Goal: Information Seeking & Learning: Learn about a topic

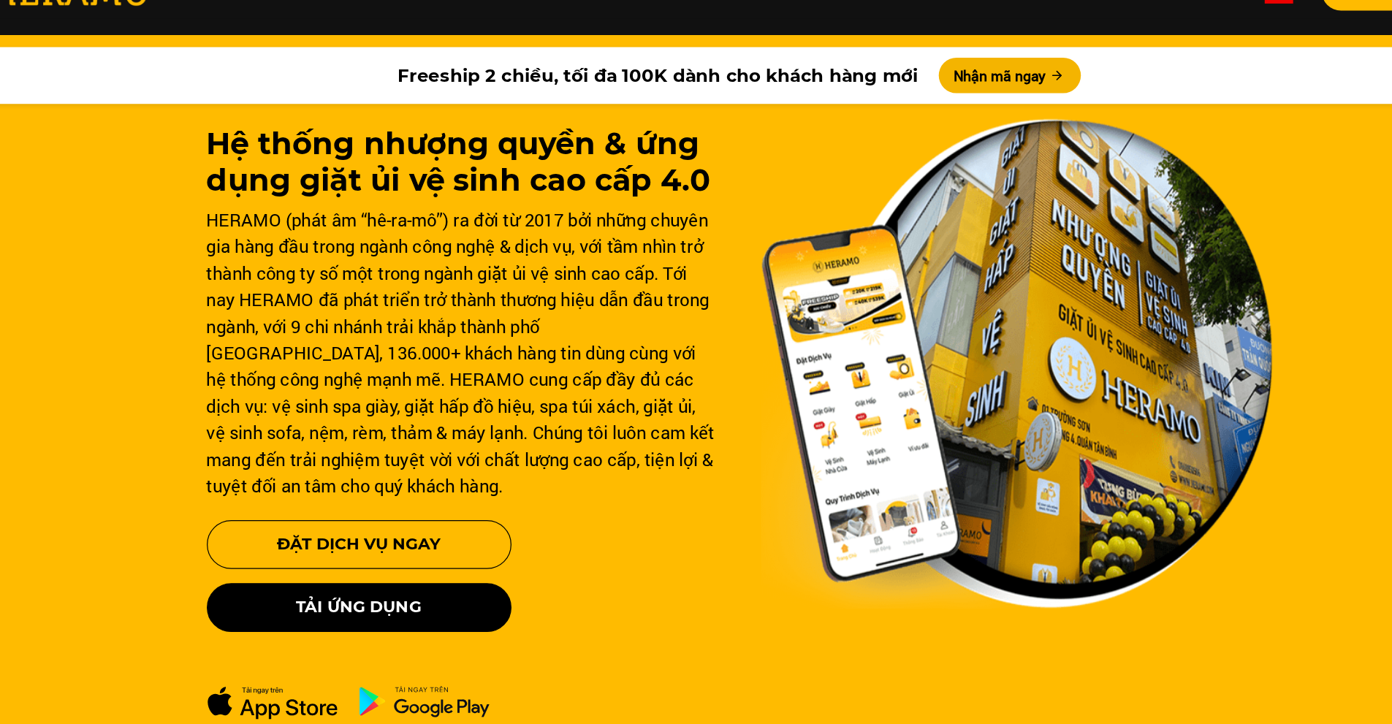
click at [495, 242] on div "HERAMO (phát âm “hê-ra-mô”) ra đời từ 2017 bởi những chuyên gia hàng đầu trong …" at bounding box center [468, 333] width 421 height 241
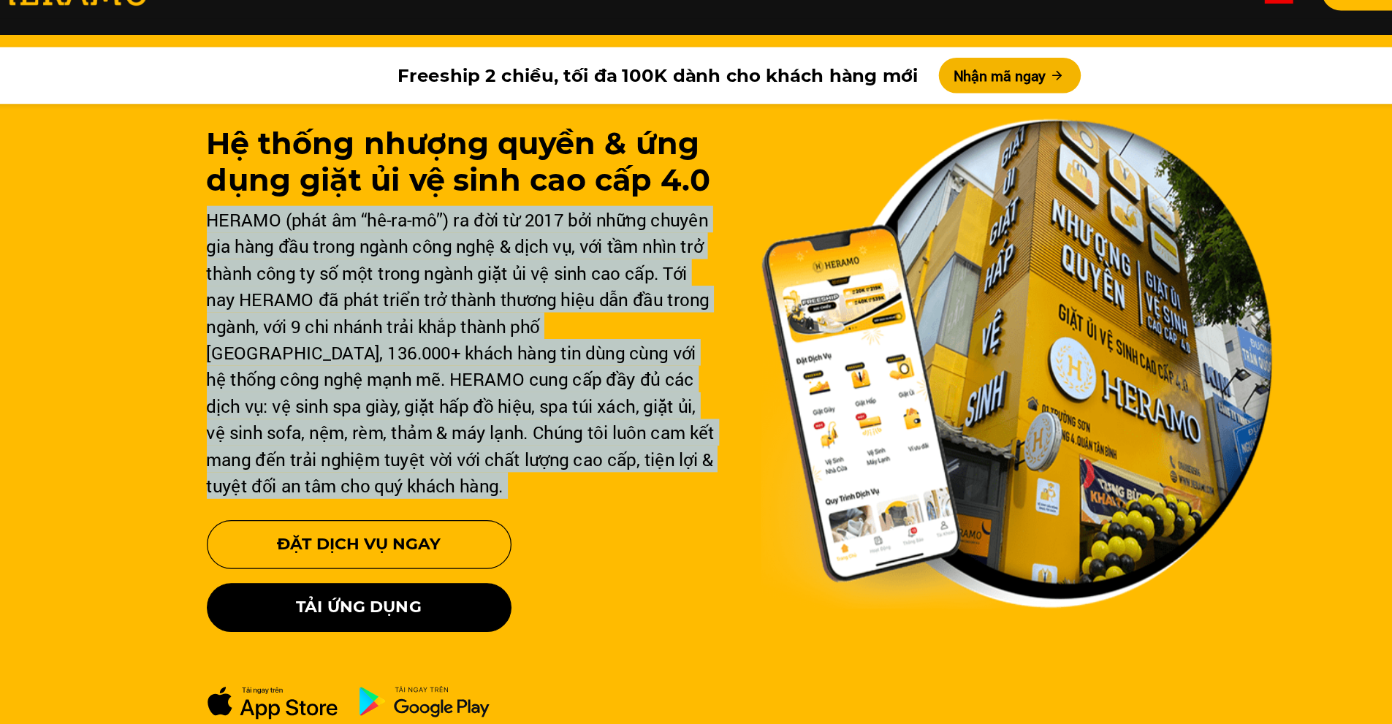
click at [495, 242] on div "HERAMO (phát âm “hê-ra-mô”) ra đời từ 2017 bởi những chuyên gia hàng đầu trong …" at bounding box center [468, 333] width 421 height 241
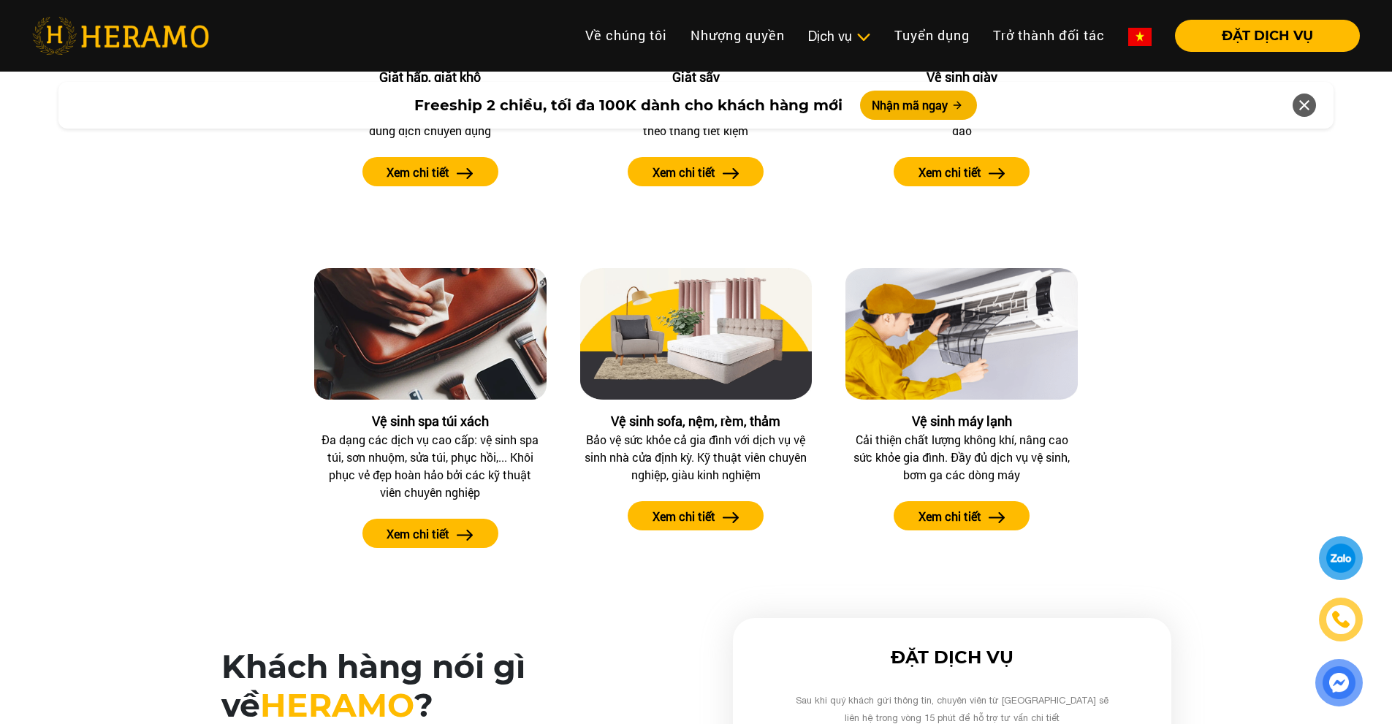
scroll to position [1828, 0]
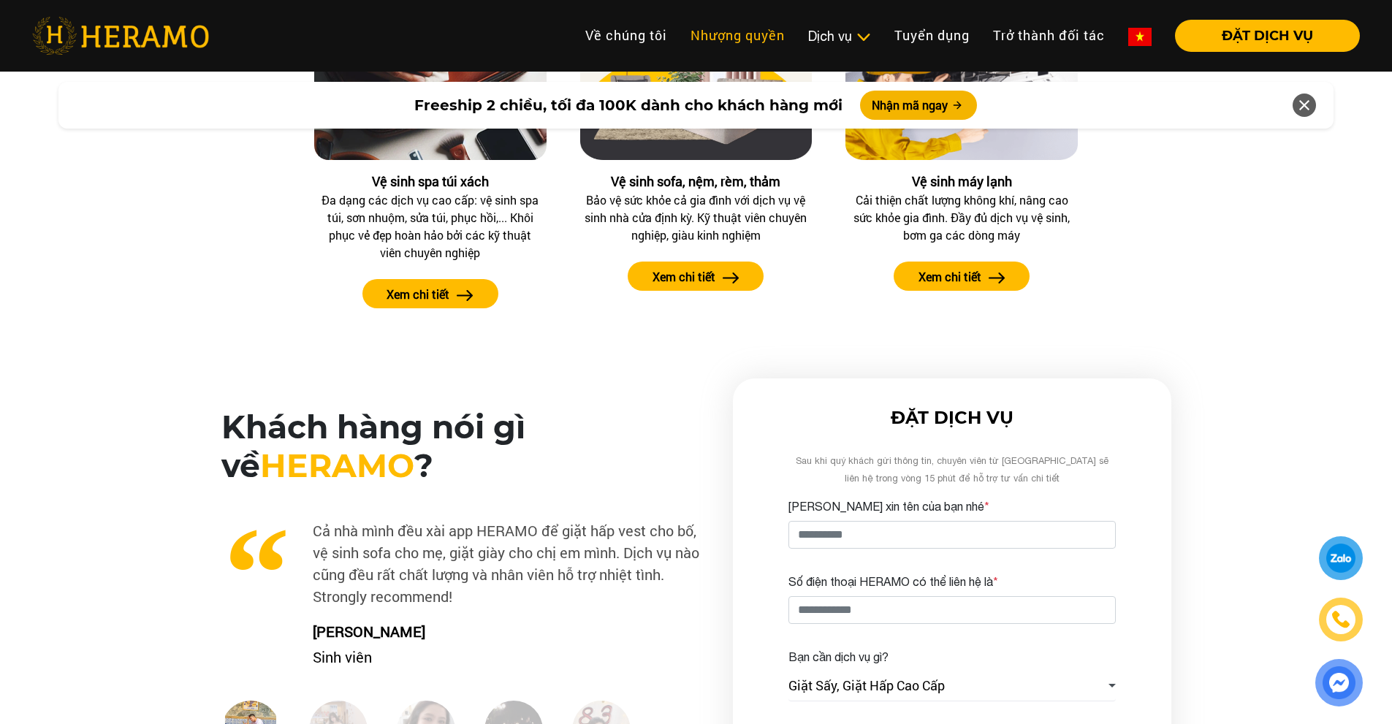
click at [755, 30] on link "Nhượng quyền" at bounding box center [738, 35] width 118 height 31
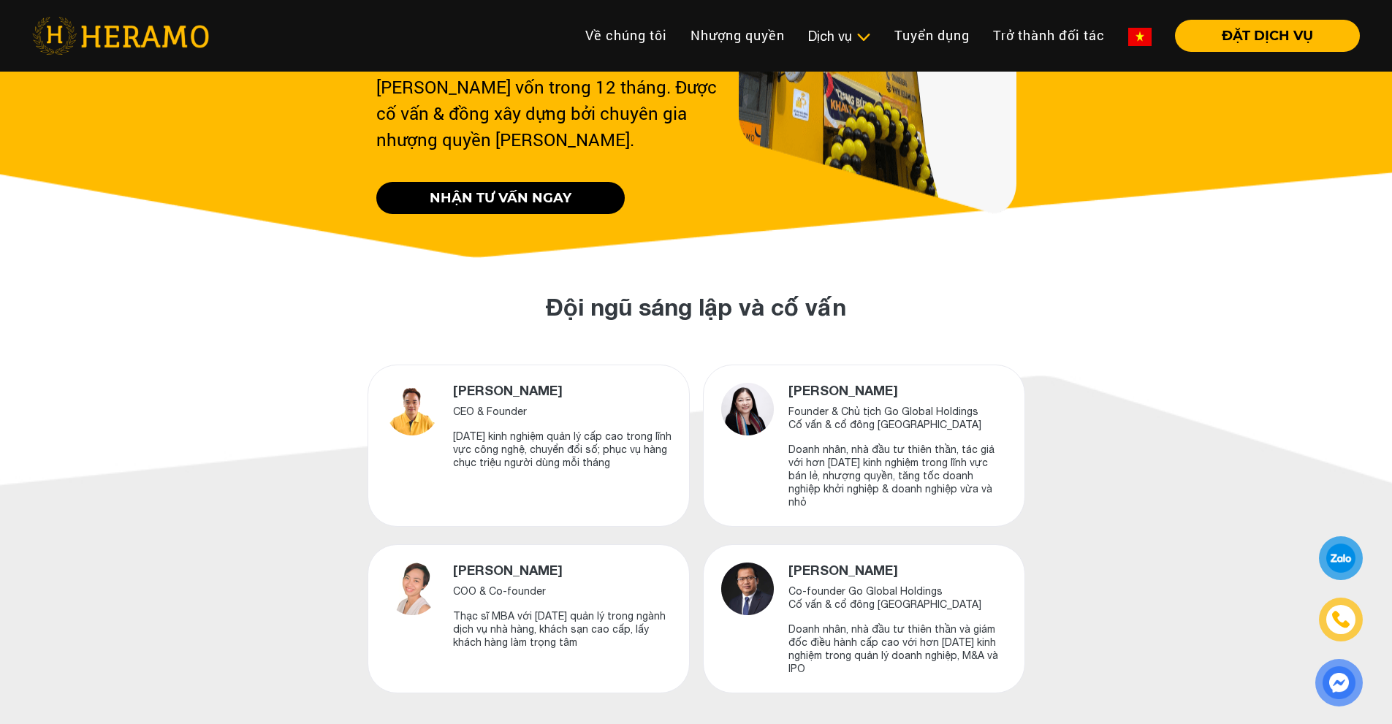
scroll to position [440, 0]
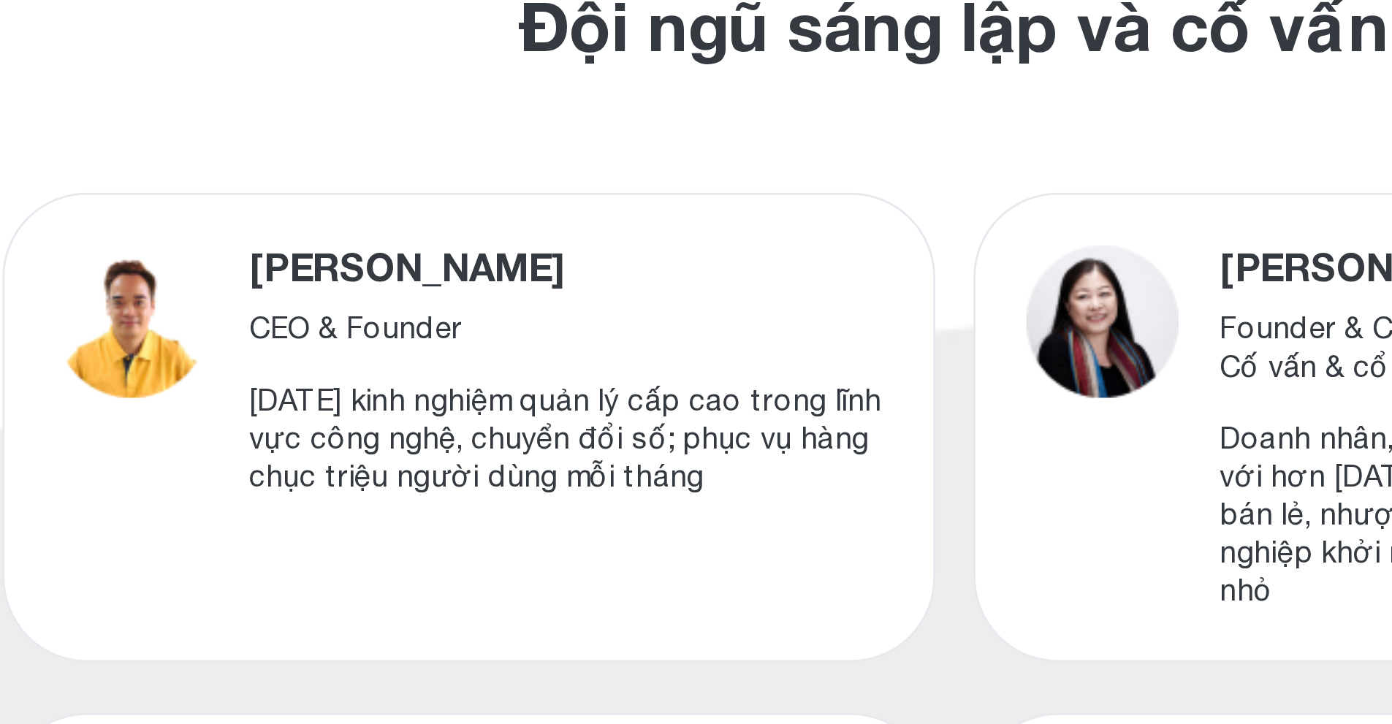
click at [512, 332] on p "15 năm kinh nghiệm quản lý cấp cao trong lĩnh vực công nghệ, chuyển đổi số; phụ…" at bounding box center [562, 351] width 218 height 39
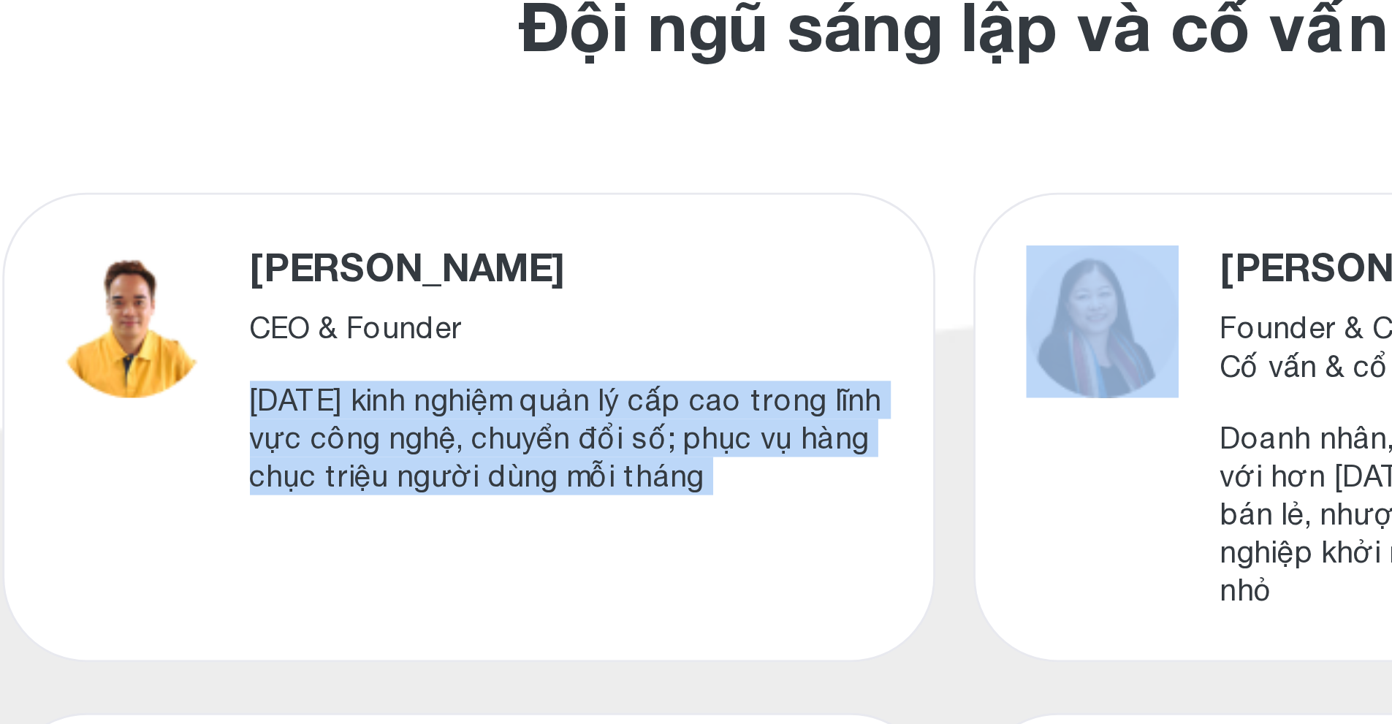
click at [512, 332] on p "15 năm kinh nghiệm quản lý cấp cao trong lĩnh vực công nghệ, chuyển đổi số; phụ…" at bounding box center [562, 351] width 218 height 39
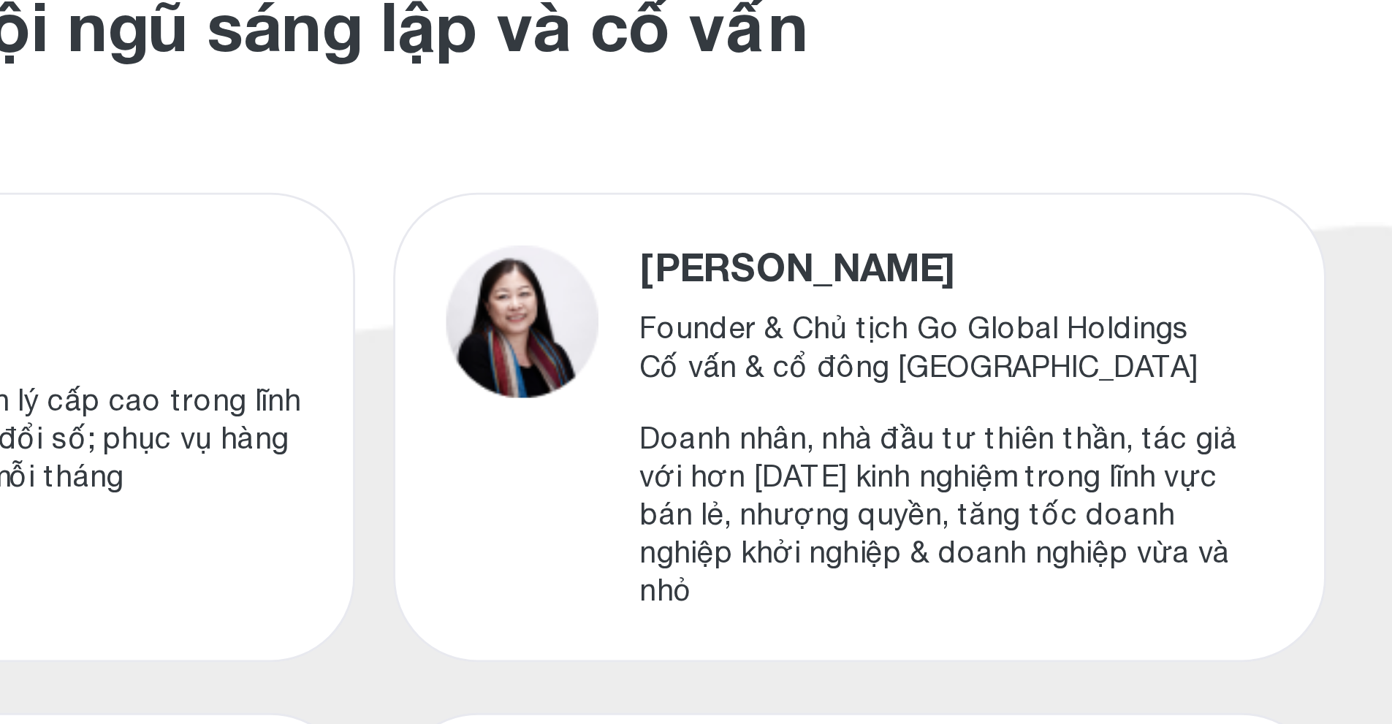
click at [816, 358] on p "Doanh nhân, nhà đầu tư thiên thần, tác giả với hơn 25 năm kinh nghiệm trong lĩn…" at bounding box center [897, 378] width 218 height 66
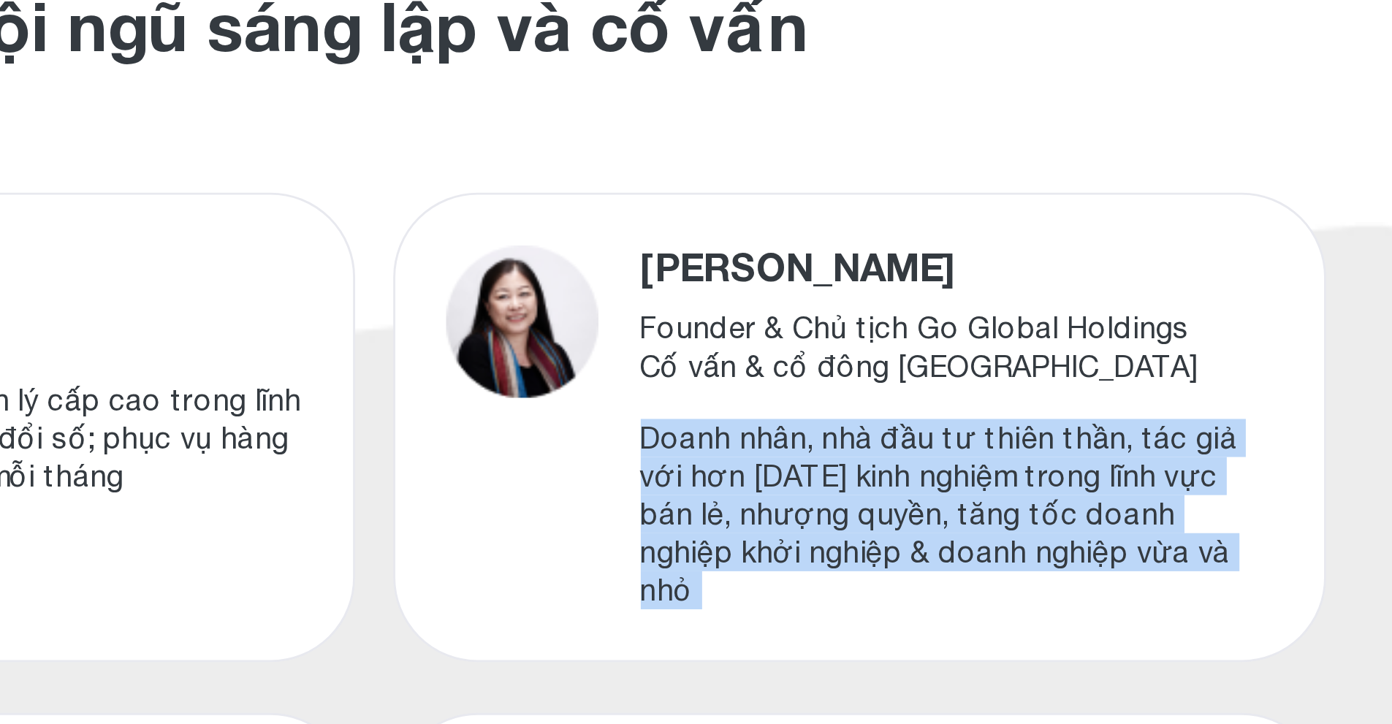
click at [816, 358] on p "Doanh nhân, nhà đầu tư thiên thần, tác giả với hơn 25 năm kinh nghiệm trong lĩn…" at bounding box center [897, 378] width 218 height 66
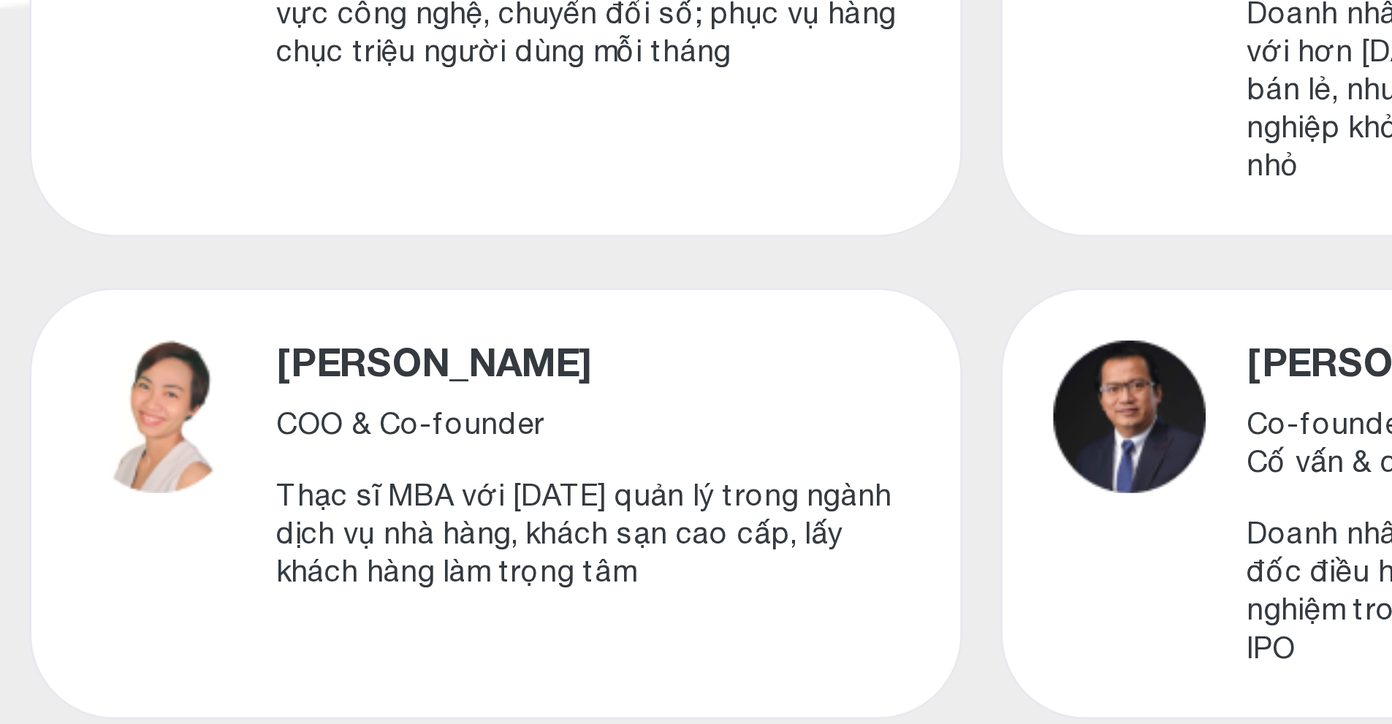
click at [604, 520] on p "Thạc sĩ MBA với 13 năm quản lý trong ngành dịch vụ nhà hàng, khách sạn cao cấp,…" at bounding box center [562, 530] width 218 height 39
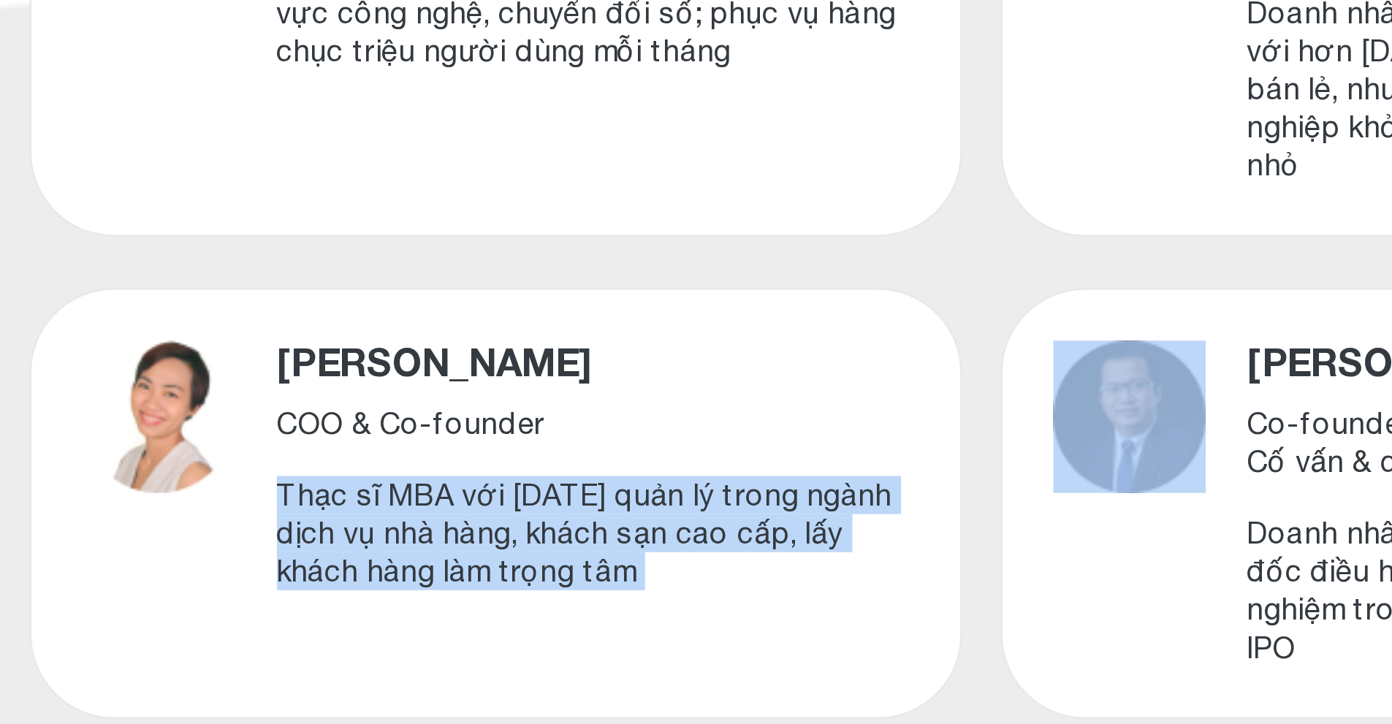
click at [604, 520] on p "Thạc sĩ MBA với 13 năm quản lý trong ngành dịch vụ nhà hàng, khách sạn cao cấp,…" at bounding box center [562, 530] width 218 height 39
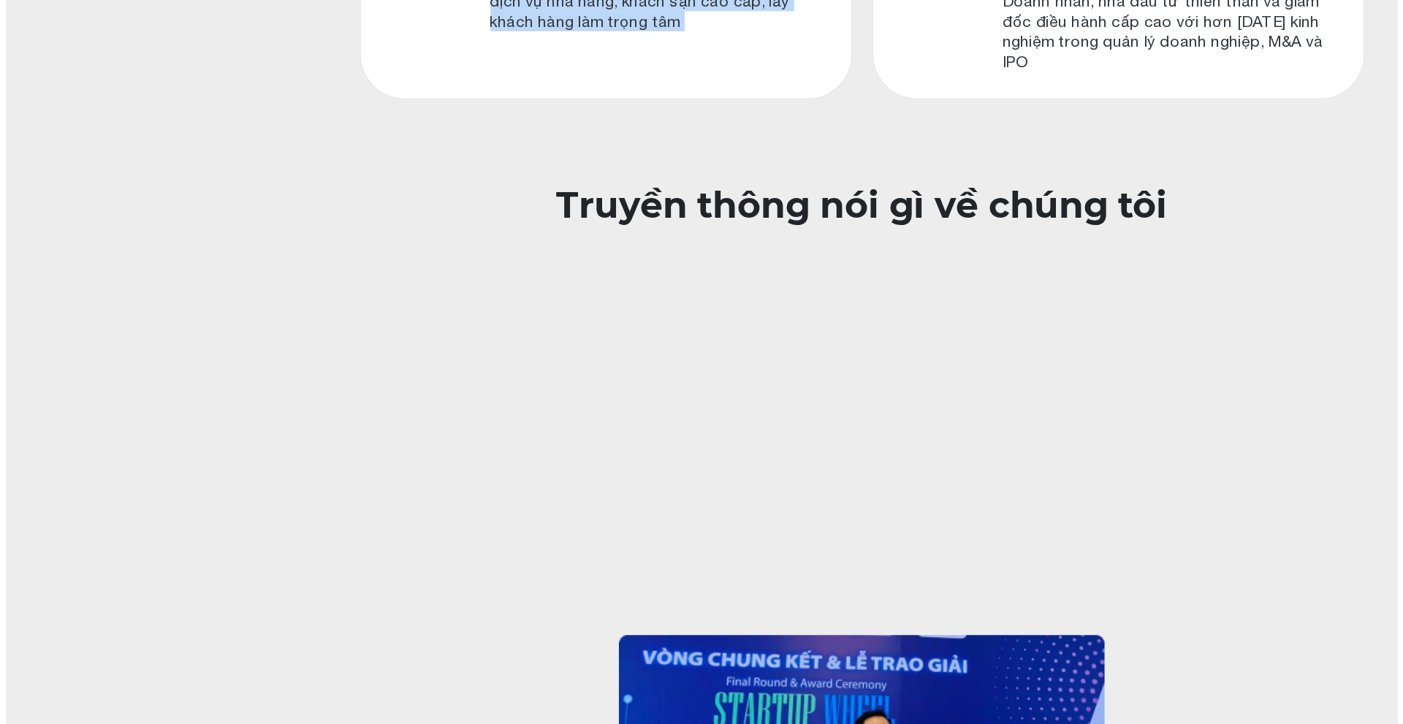
scroll to position [747, 0]
